Goal: Task Accomplishment & Management: Use online tool/utility

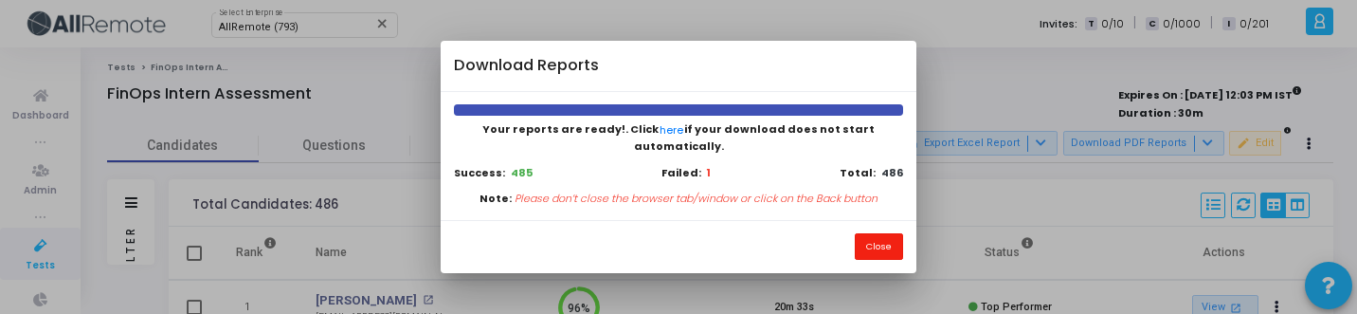
click at [873, 233] on button "Close" at bounding box center [879, 246] width 48 height 26
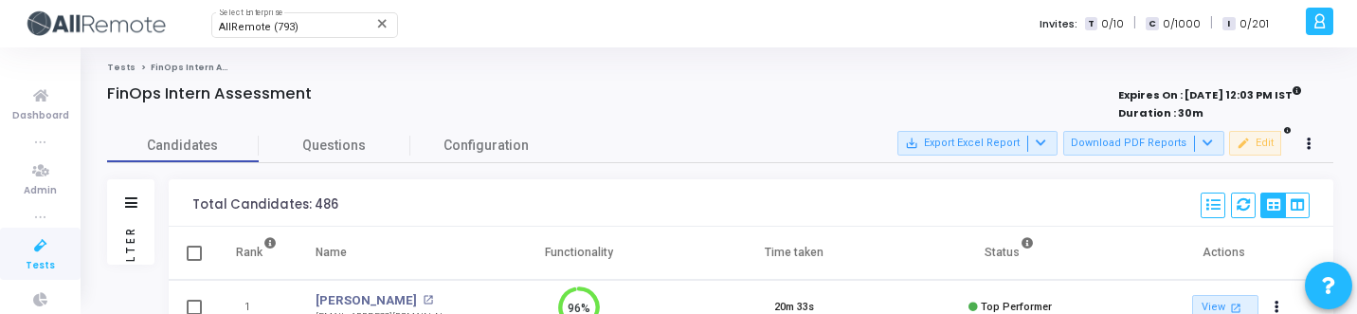
click at [136, 255] on div "Filters" at bounding box center [130, 245] width 47 height 38
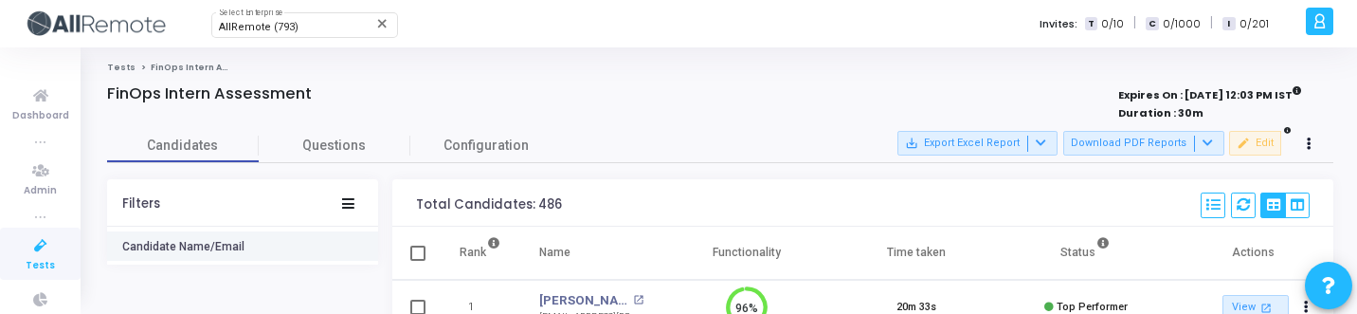
click at [225, 234] on button "Candidate Name/Email" at bounding box center [242, 245] width 271 height 29
click at [229, 243] on h6 "Candidate Name/Email" at bounding box center [183, 247] width 122 height 14
click at [229, 243] on div "search" at bounding box center [242, 228] width 233 height 43
click at [233, 234] on input "text" at bounding box center [253, 228] width 195 height 11
type input "s"
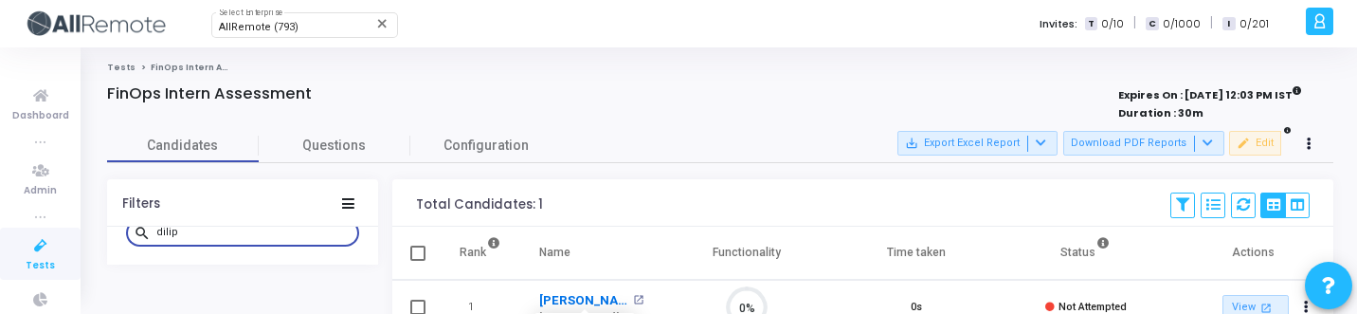
type input "dilip"
click at [591, 297] on link "[PERSON_NAME]" at bounding box center [583, 300] width 89 height 19
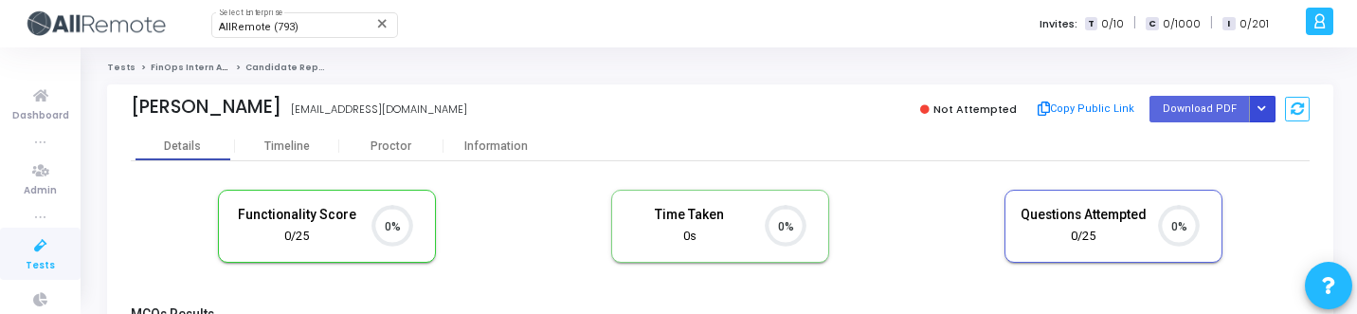
click at [1260, 111] on icon "Button group with nested dropdown" at bounding box center [1261, 108] width 9 height 9
click at [1234, 153] on button "Regenerate PDF" at bounding box center [1201, 147] width 146 height 30
